Goal: Information Seeking & Learning: Learn about a topic

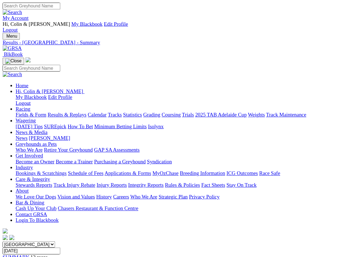
scroll to position [1, 0]
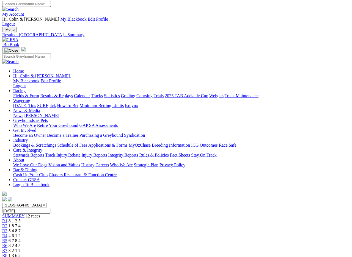
click at [51, 208] on input "Thursday, 16 May 2024" at bounding box center [26, 211] width 49 height 6
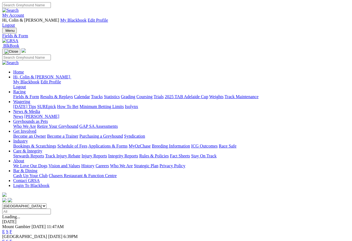
scroll to position [2, 0]
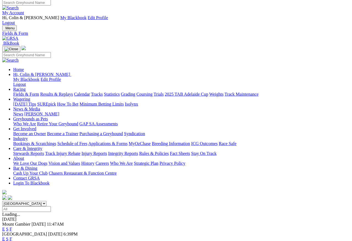
click at [12, 237] on link "F" at bounding box center [11, 239] width 2 height 5
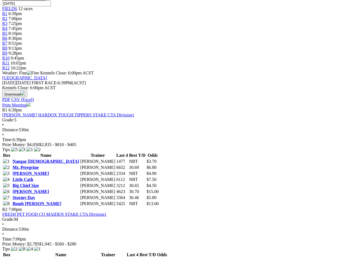
scroll to position [209, 0]
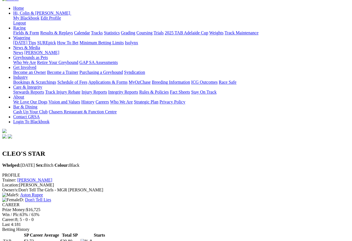
scroll to position [64, 0]
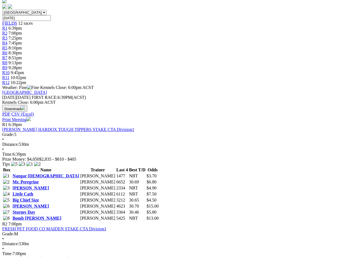
scroll to position [195, 0]
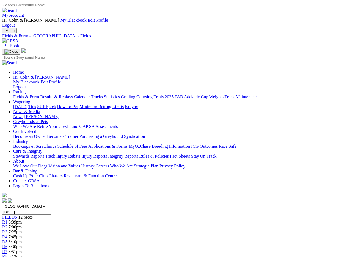
scroll to position [224, 0]
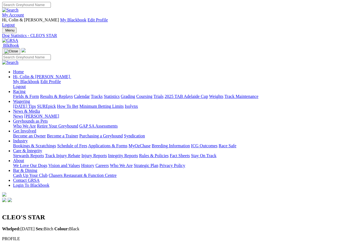
scroll to position [0, 6]
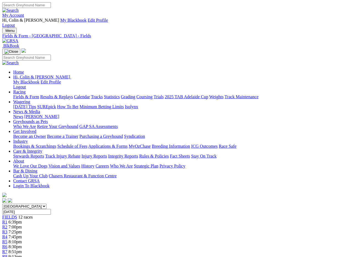
scroll to position [253, 0]
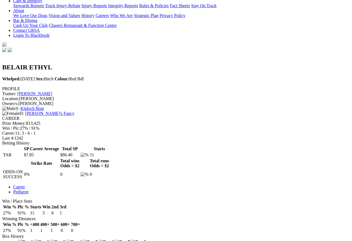
scroll to position [149, 0]
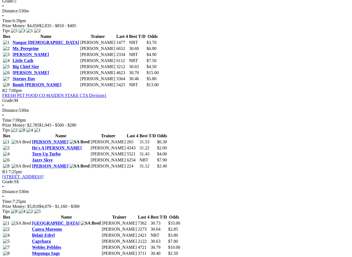
scroll to position [327, 0]
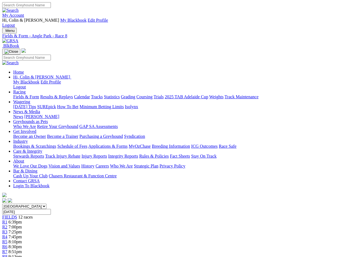
click at [7, 249] on span "R7" at bounding box center [4, 251] width 5 height 5
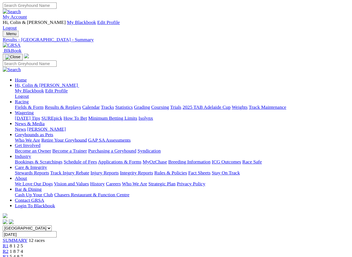
scroll to position [1, 0]
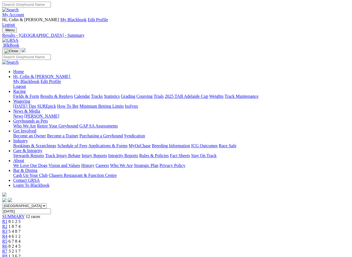
click at [51, 208] on input "Thursday, 16 May 2024" at bounding box center [26, 211] width 49 height 6
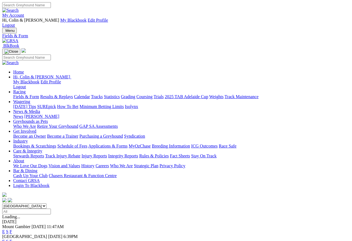
scroll to position [2, 0]
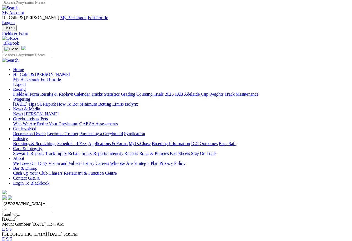
click at [12, 237] on link "F" at bounding box center [11, 239] width 2 height 5
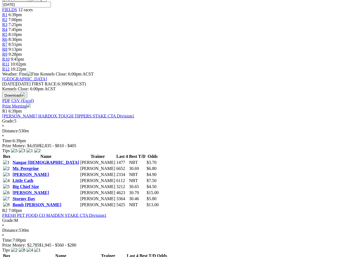
scroll to position [208, 0]
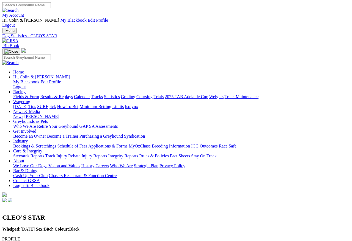
scroll to position [2, 0]
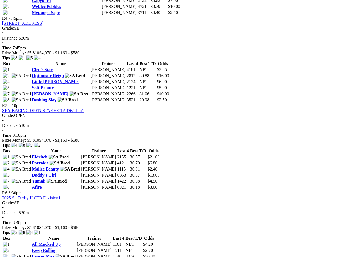
scroll to position [568, 2]
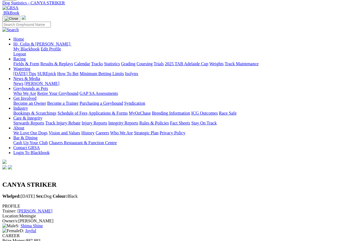
scroll to position [19, 23]
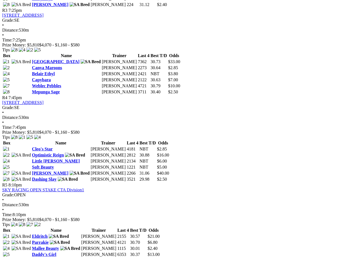
scroll to position [490, 0]
